Goal: Task Accomplishment & Management: Complete application form

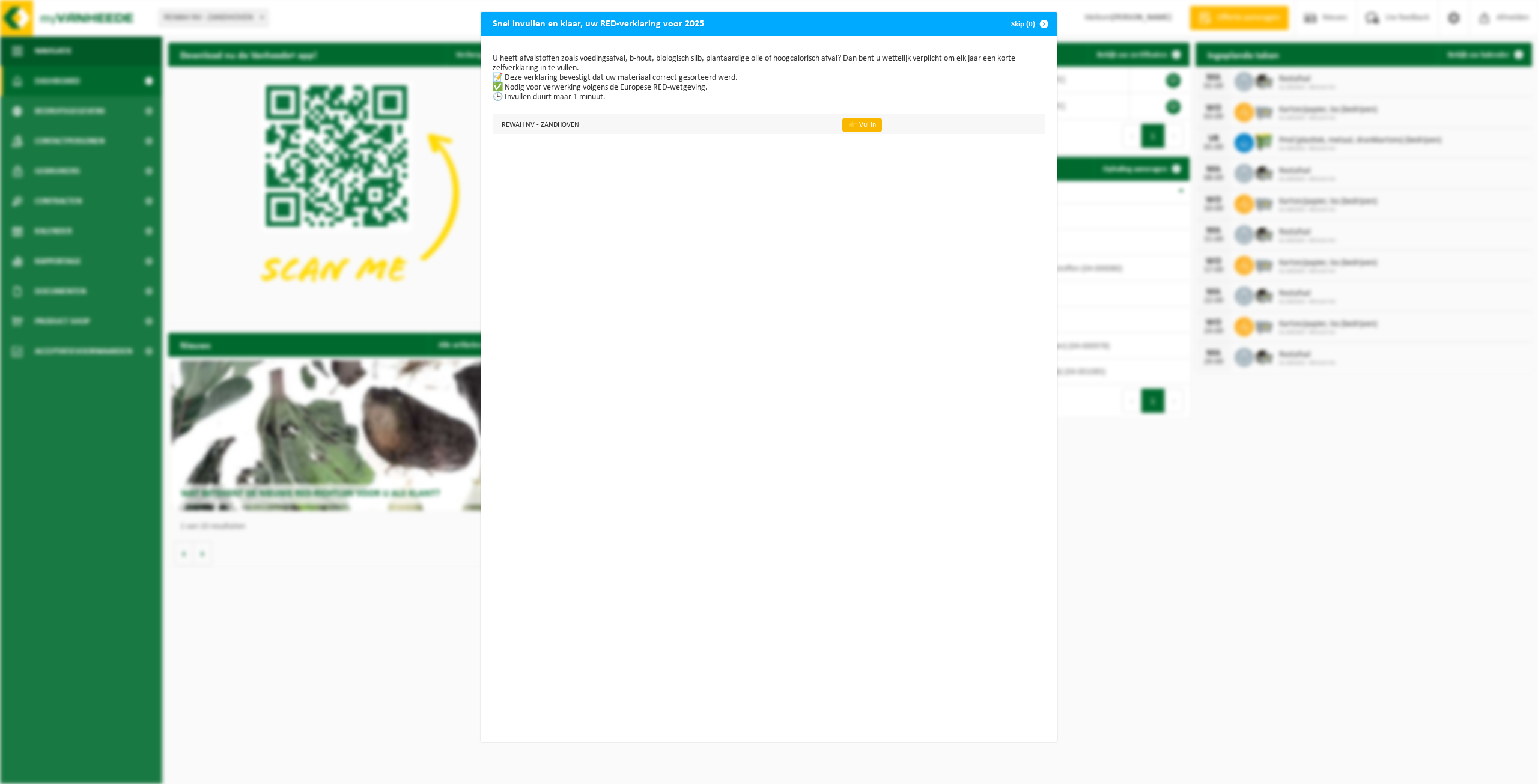
click at [867, 121] on link "👉 Vul in" at bounding box center [862, 125] width 40 height 13
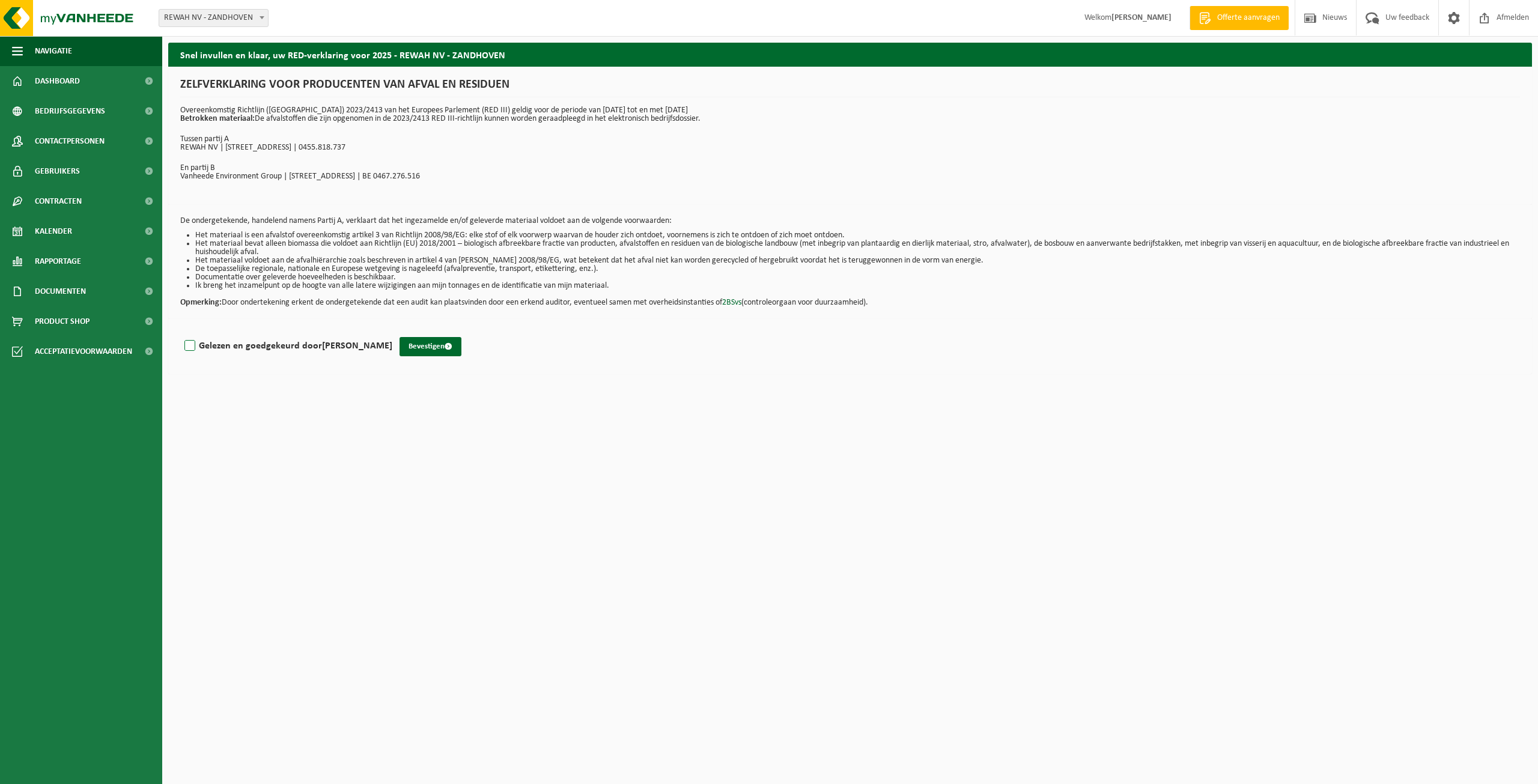
click at [189, 344] on label "Gelezen en goedgekeurd door Yves Prinzie" at bounding box center [288, 346] width 211 height 18
click at [392, 331] on input "Gelezen en goedgekeurd door Yves Prinzie" at bounding box center [392, 331] width 1 height 1
checkbox input "true"
click at [409, 350] on button "Bevestigen" at bounding box center [431, 346] width 62 height 19
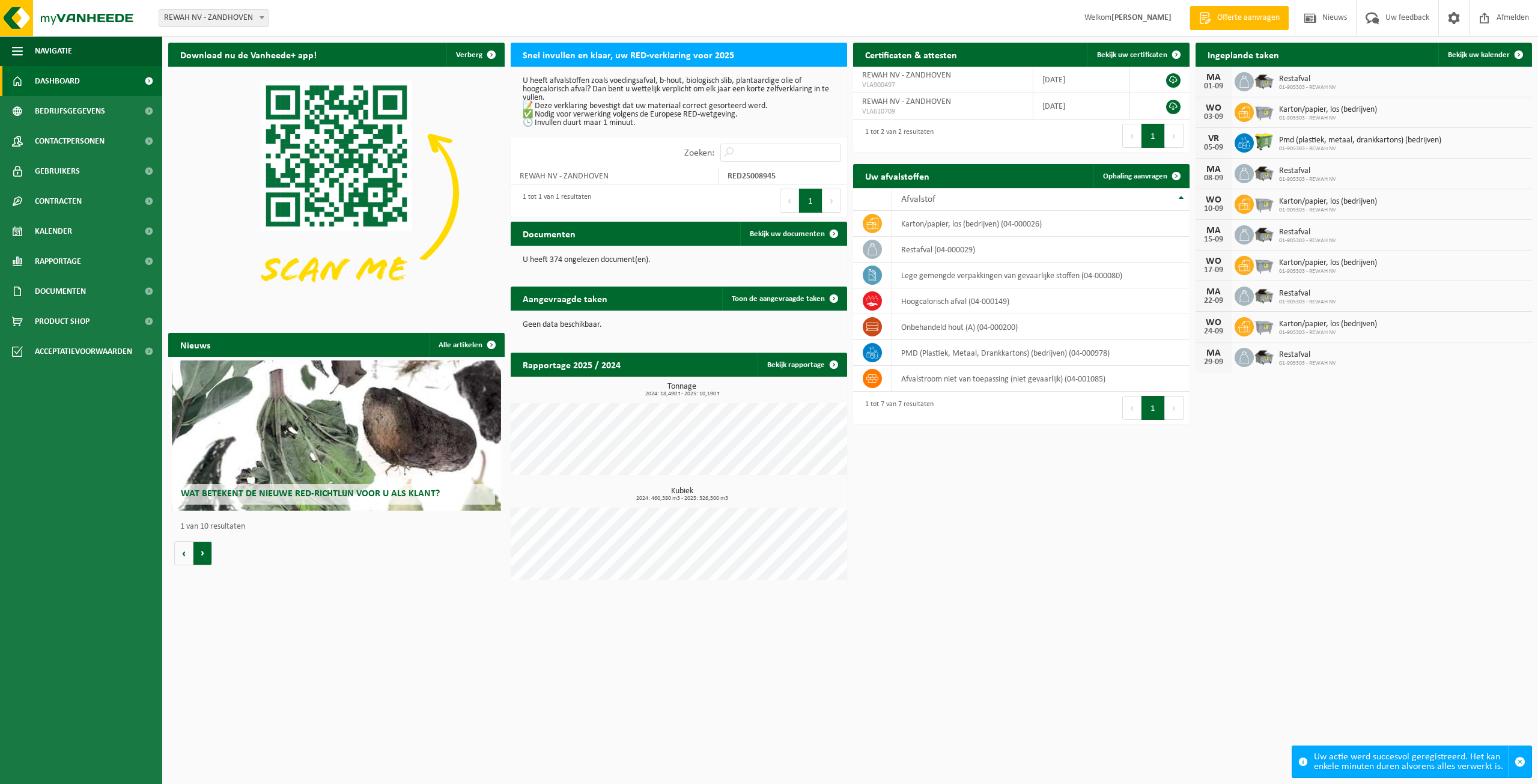
click at [204, 551] on button "Volgende" at bounding box center [203, 553] width 18 height 24
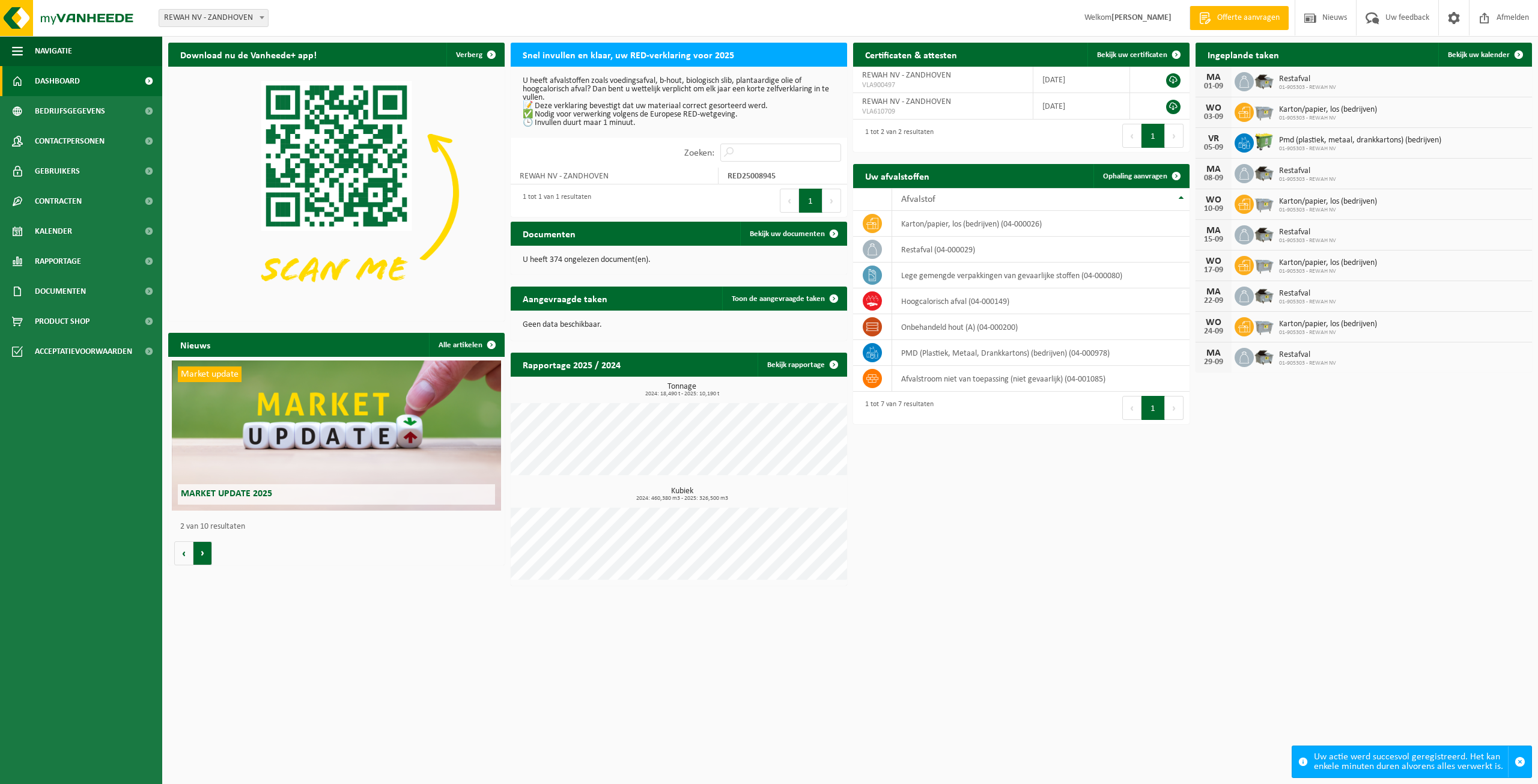
click at [204, 551] on button "Volgende" at bounding box center [203, 553] width 18 height 24
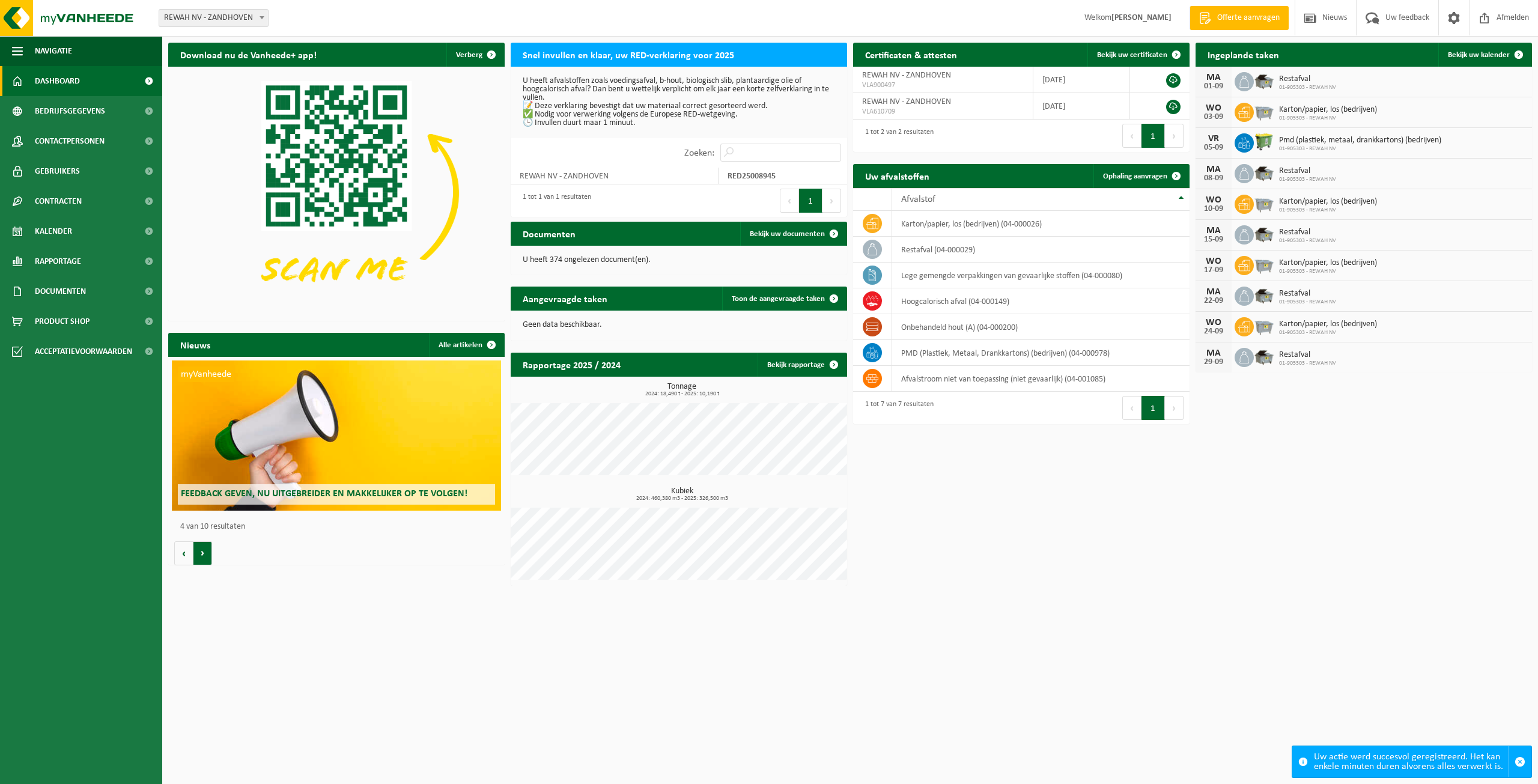
click at [204, 551] on button "Volgende" at bounding box center [203, 553] width 18 height 24
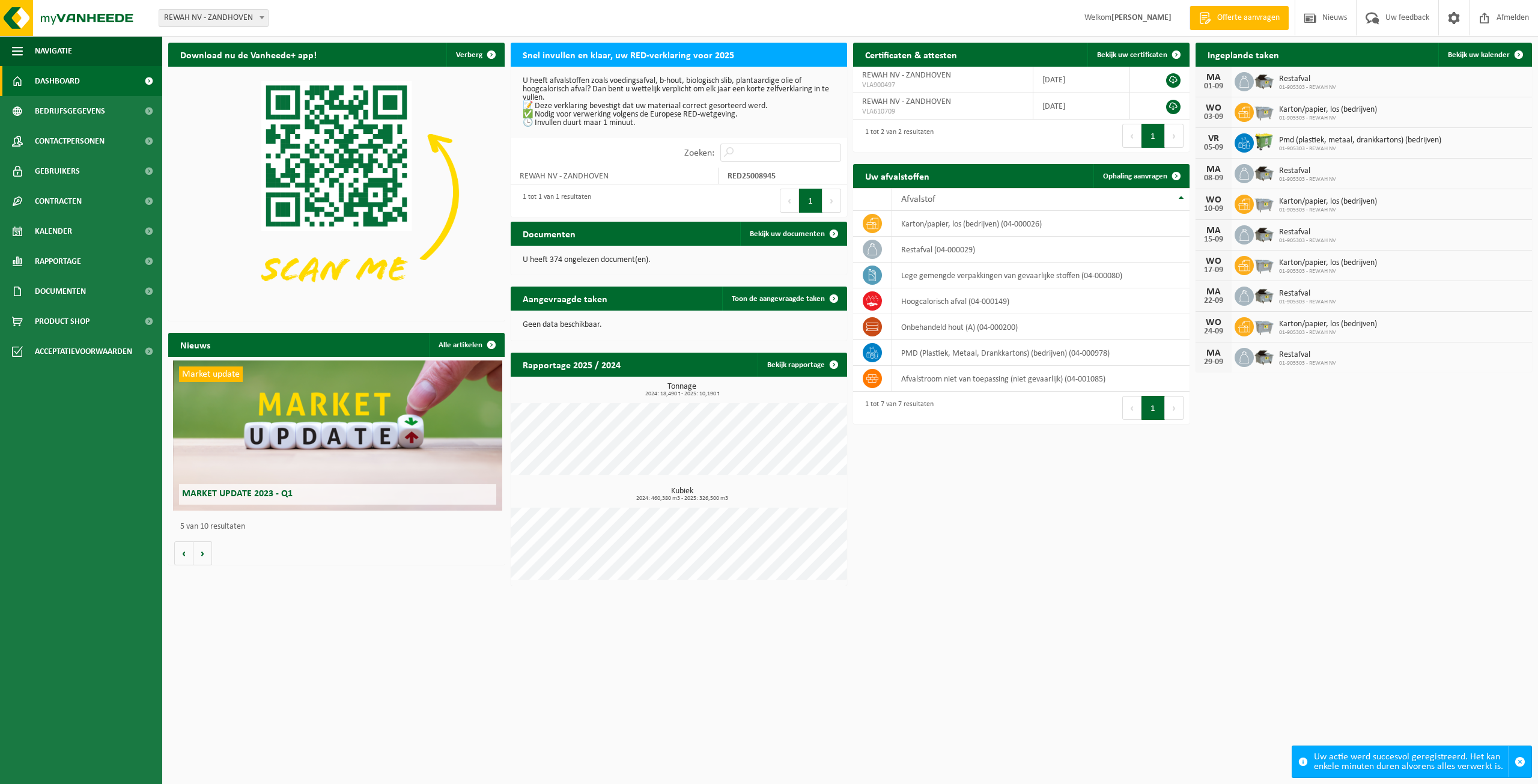
scroll to position [0, 1346]
click at [64, 85] on span "Dashboard" at bounding box center [57, 81] width 45 height 30
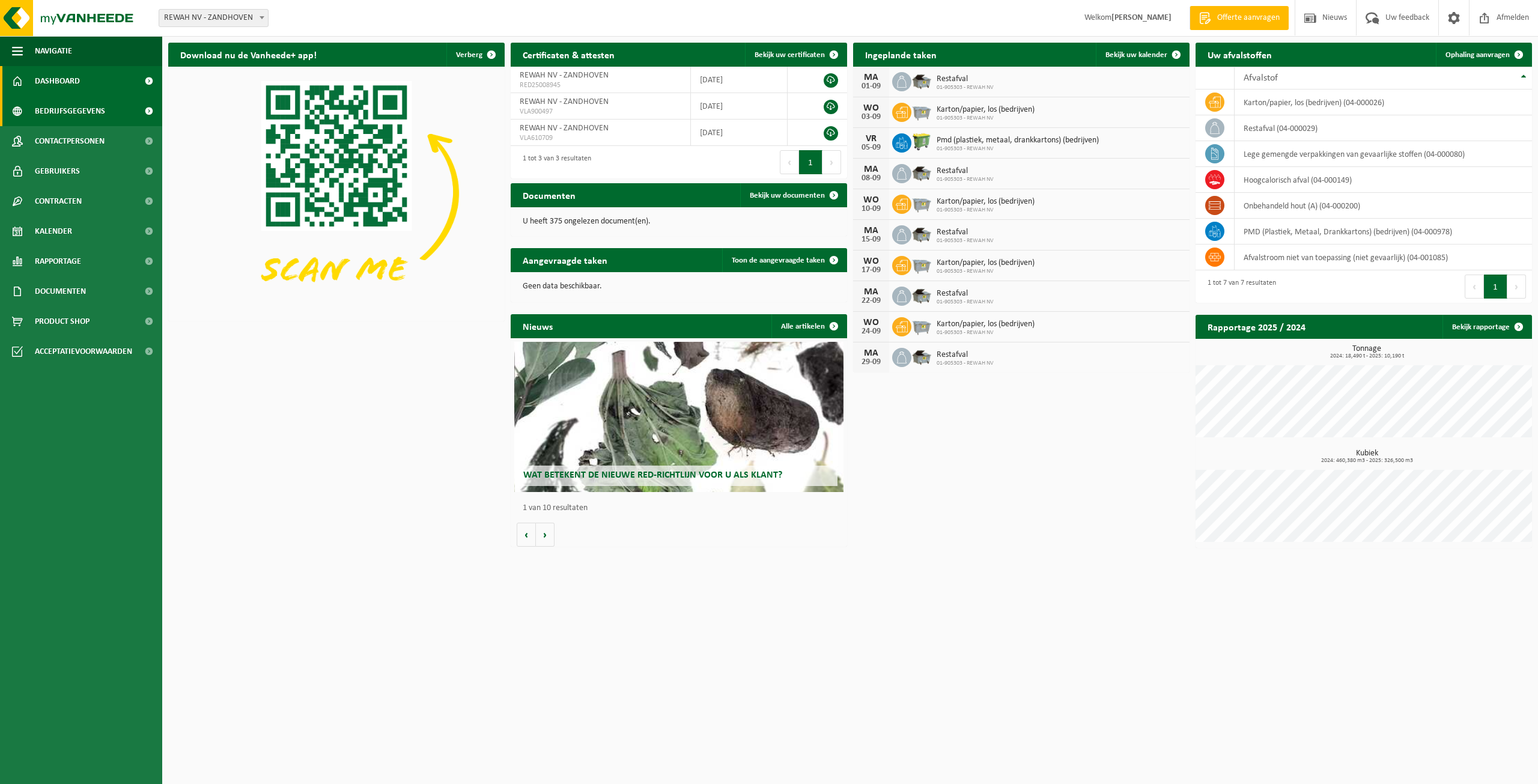
click at [61, 113] on span "Bedrijfsgegevens" at bounding box center [70, 111] width 71 height 30
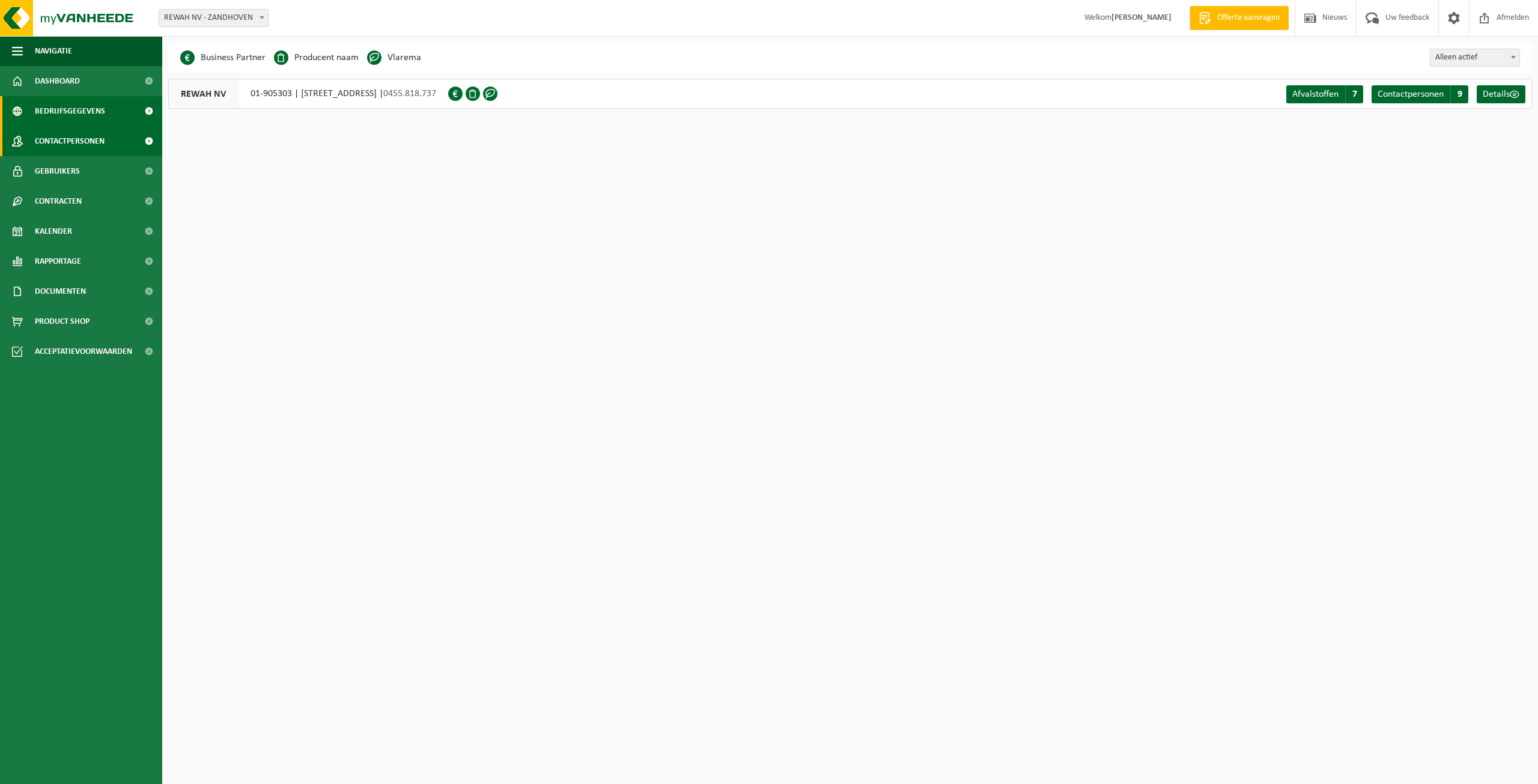
click at [52, 139] on span "Contactpersonen" at bounding box center [69, 141] width 70 height 30
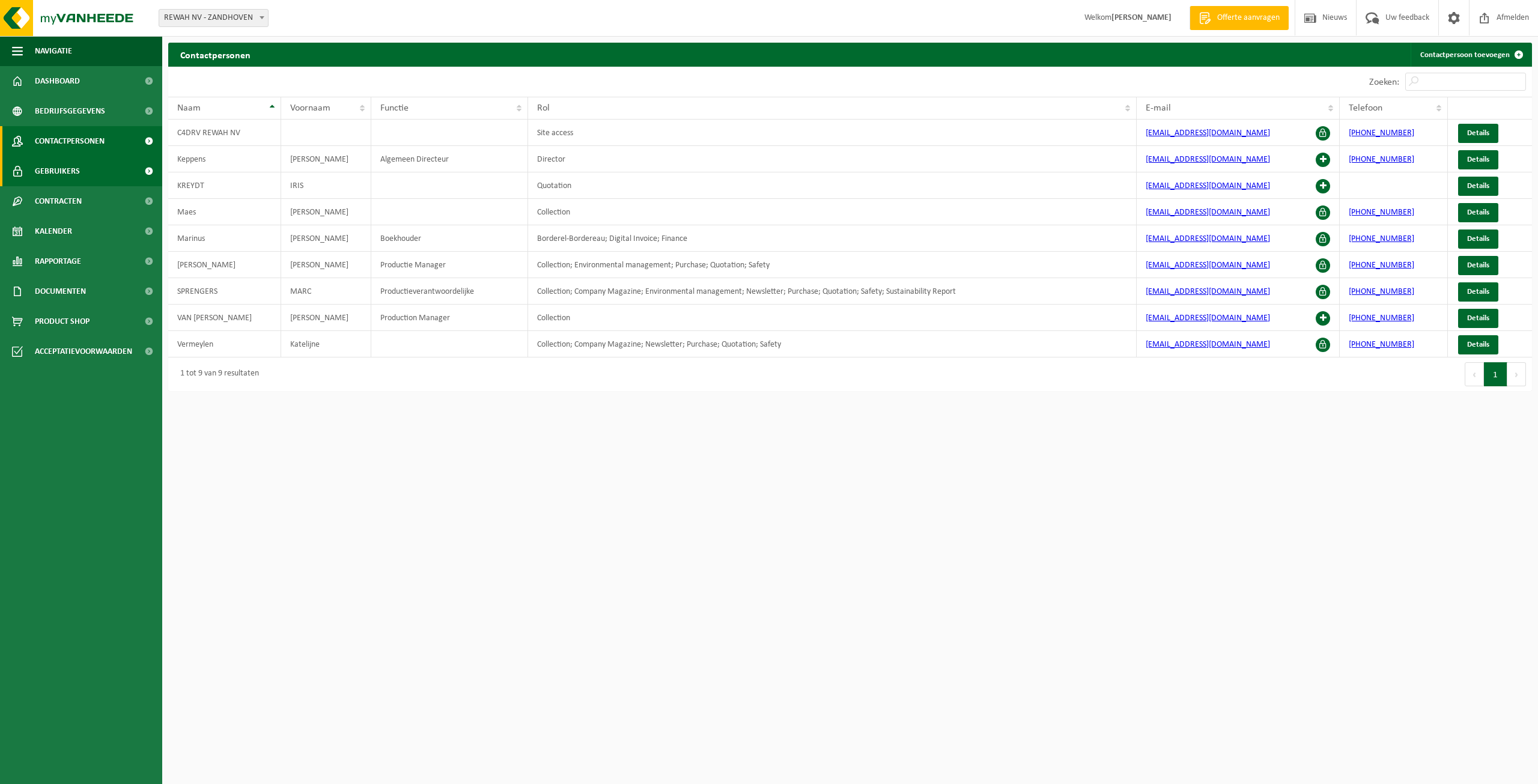
click at [65, 165] on span "Gebruikers" at bounding box center [57, 171] width 45 height 30
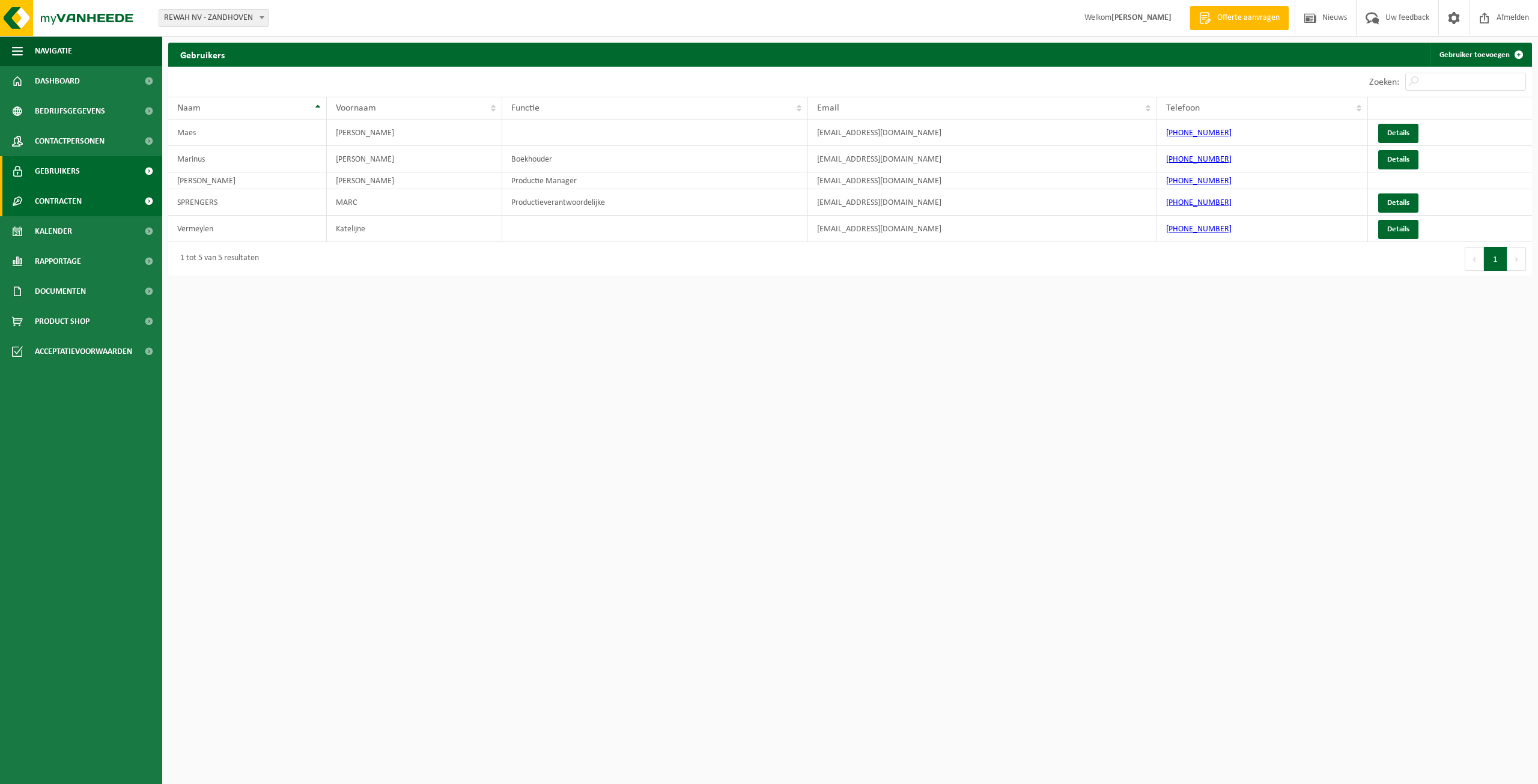
click at [60, 200] on span "Contracten" at bounding box center [58, 201] width 47 height 30
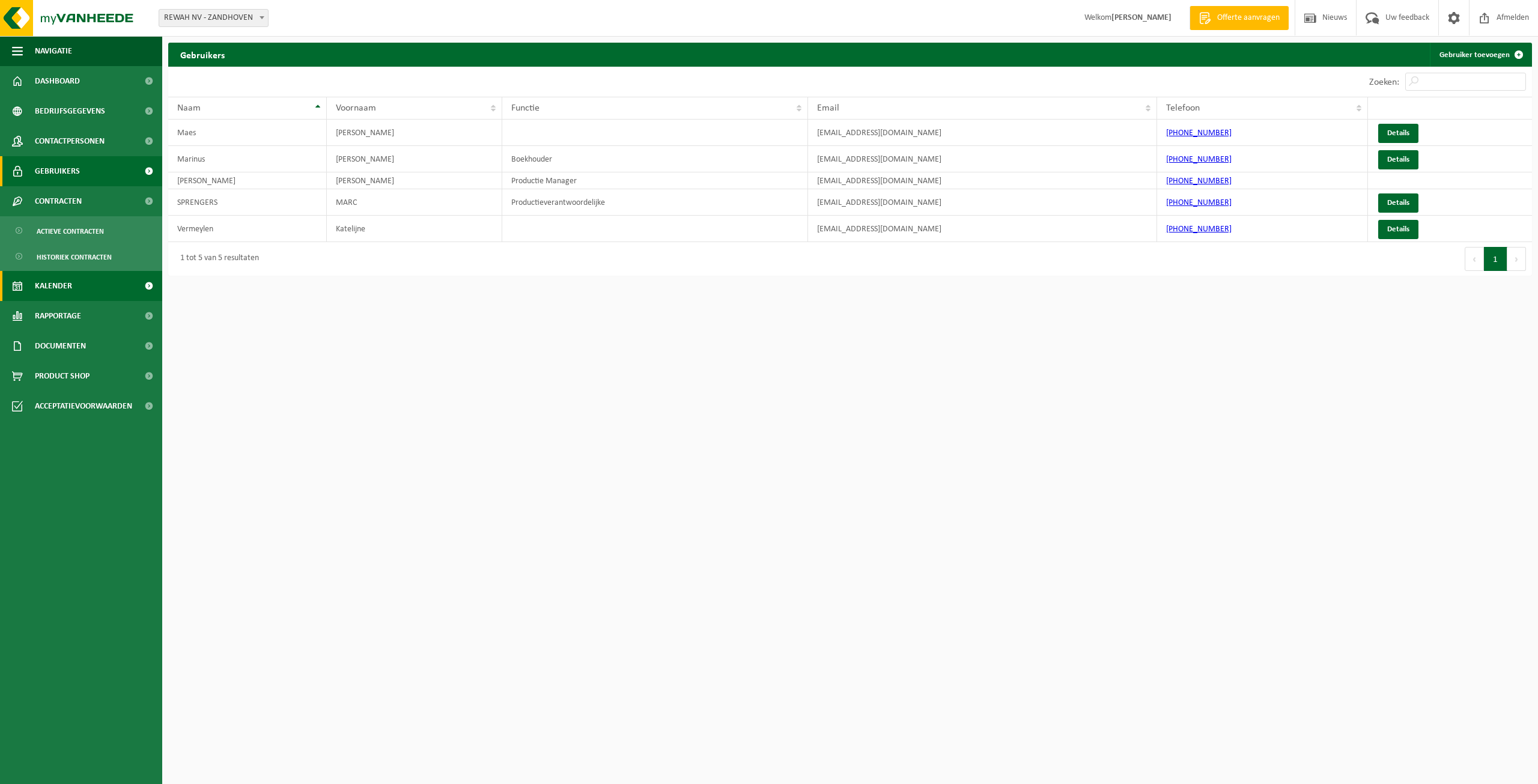
click at [66, 287] on span "Kalender" at bounding box center [53, 286] width 37 height 30
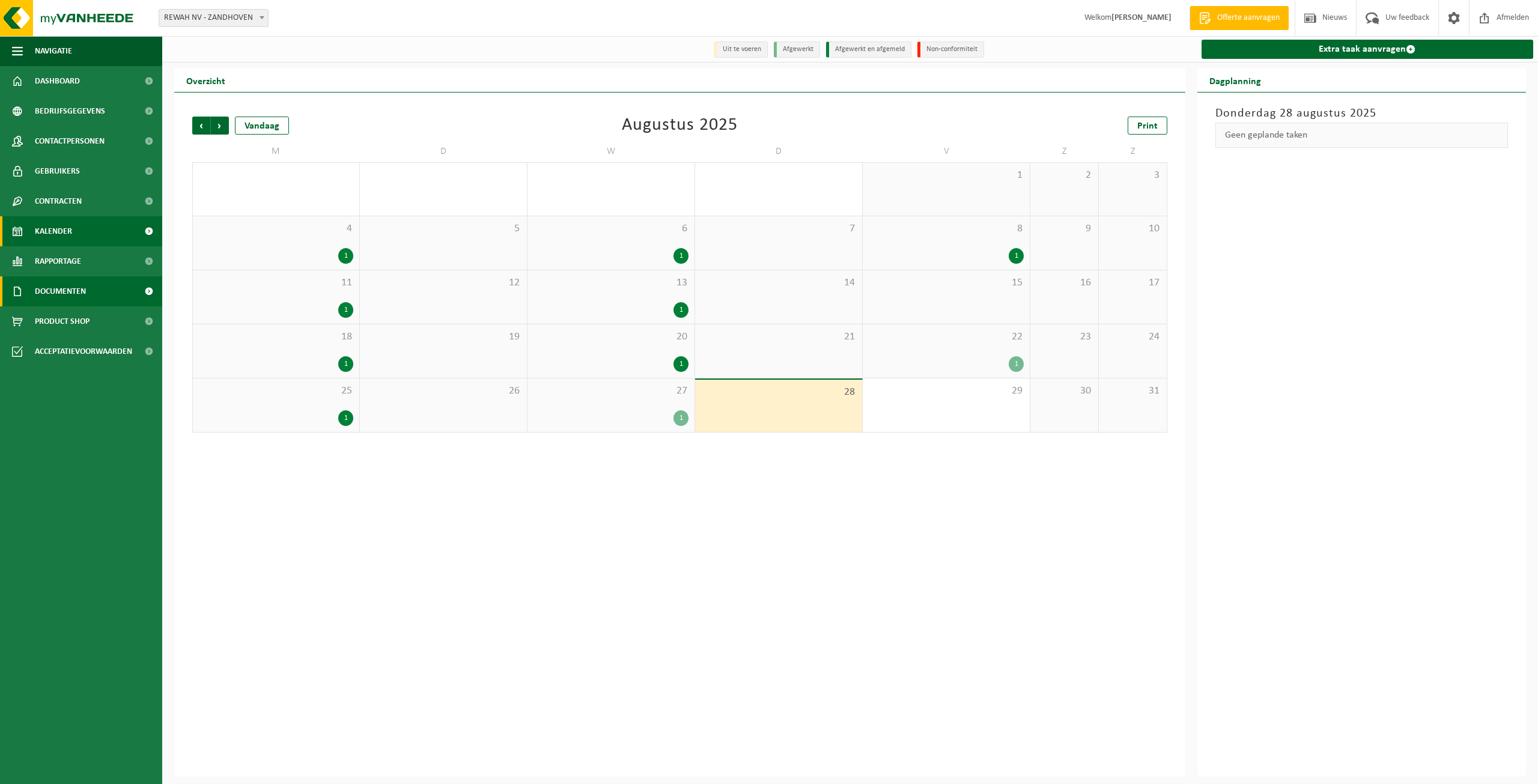
click at [54, 295] on span "Documenten" at bounding box center [60, 291] width 51 height 30
click at [66, 380] on span "Product Shop" at bounding box center [61, 376] width 54 height 30
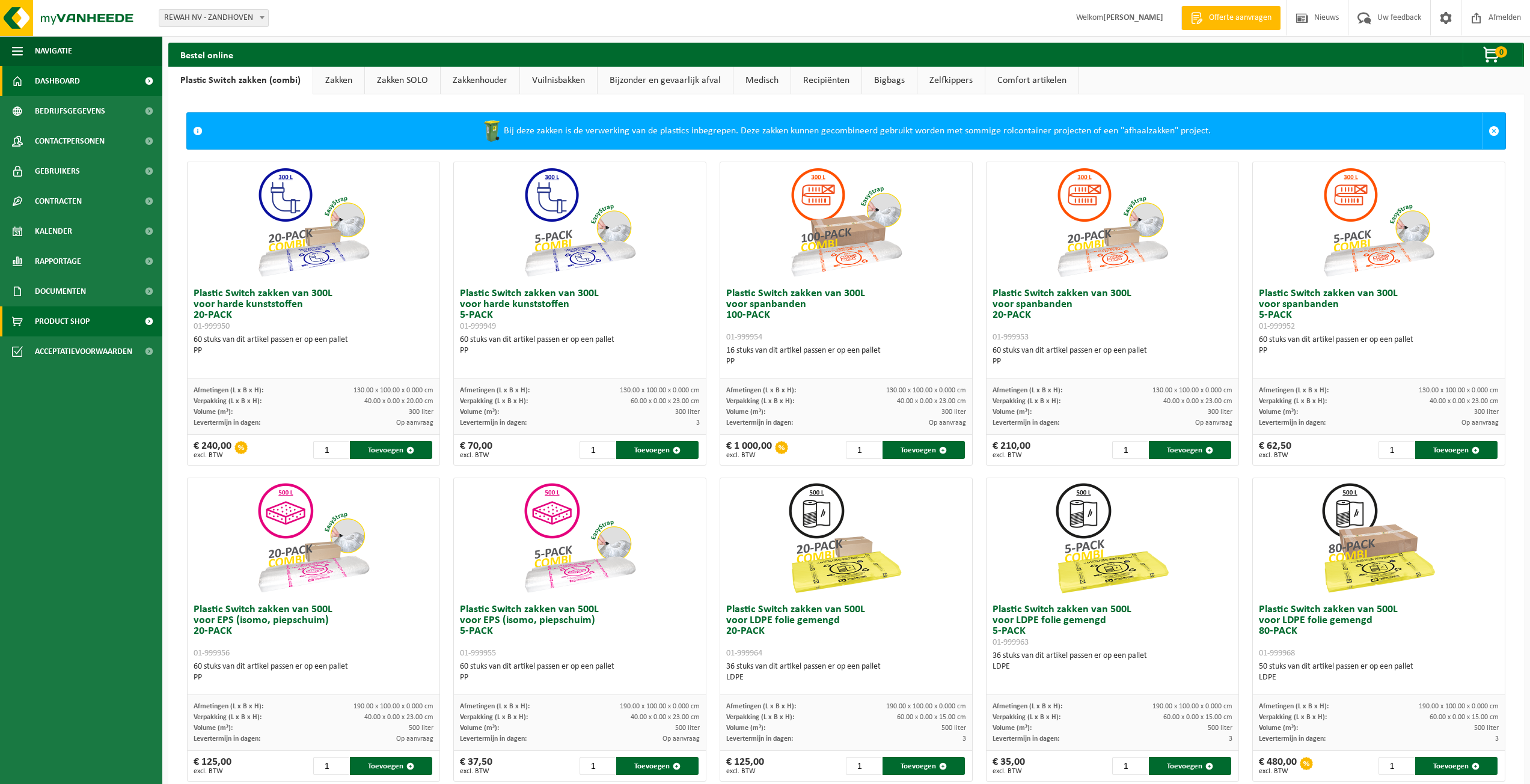
click at [60, 83] on span "Dashboard" at bounding box center [57, 81] width 45 height 30
